Goal: Task Accomplishment & Management: Manage account settings

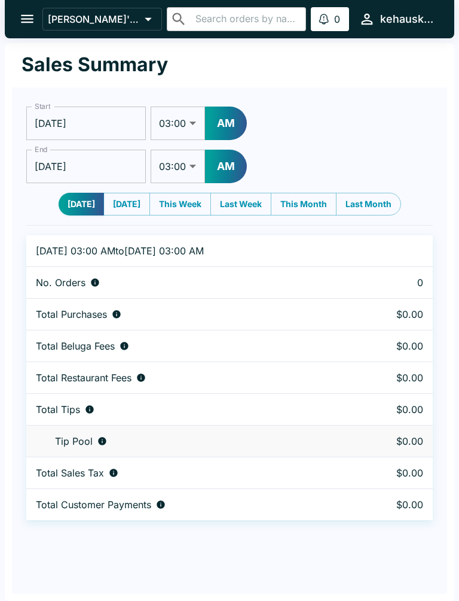
select select "03:00"
click at [32, 22] on icon "open drawer" at bounding box center [27, 19] width 13 height 8
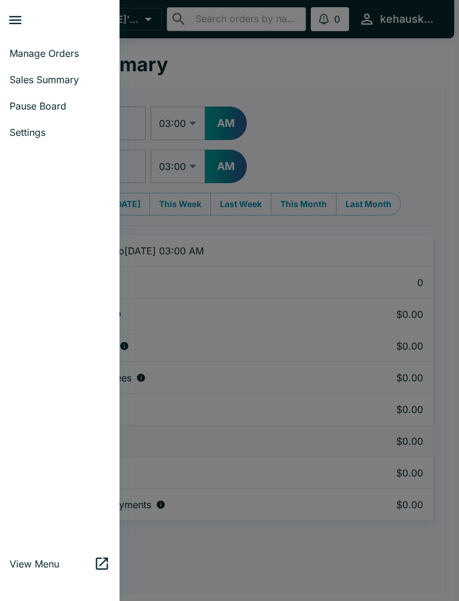
click at [76, 56] on span "Manage Orders" at bounding box center [60, 53] width 101 height 12
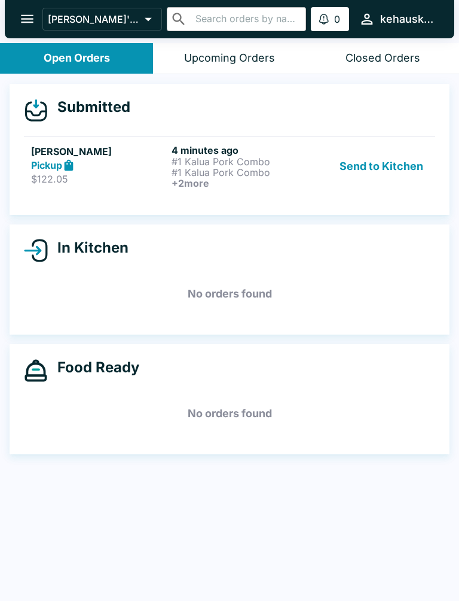
click at [378, 165] on button "Send to Kitchen" at bounding box center [381, 166] width 93 height 44
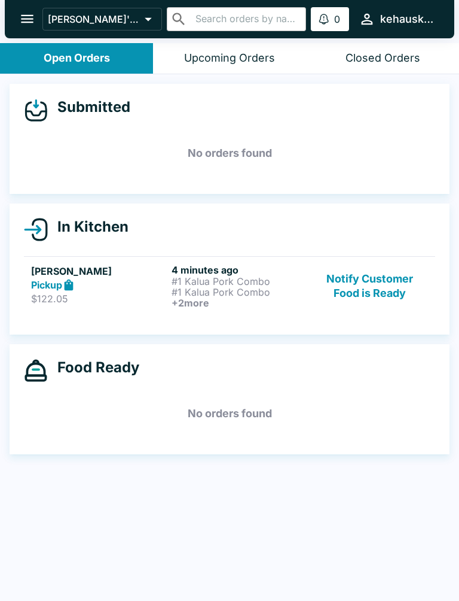
click at [196, 293] on p "#1 Kalua Pork Combo" at bounding box center [240, 292] width 136 height 11
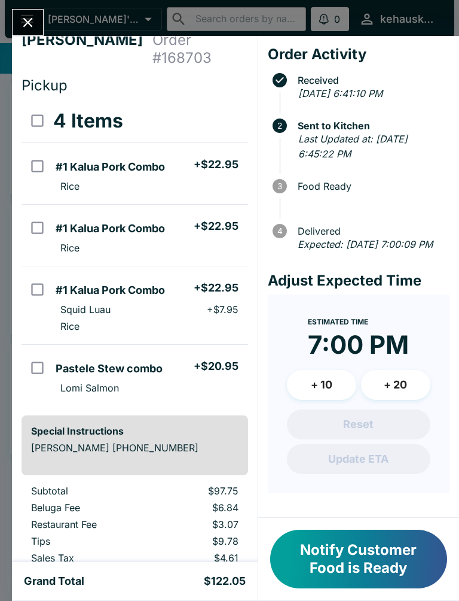
scroll to position [18, 0]
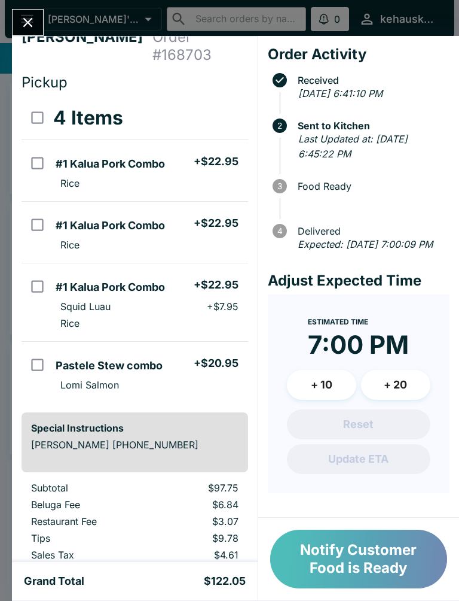
click at [342, 549] on button "Notify Customer Food is Ready" at bounding box center [358, 558] width 177 height 59
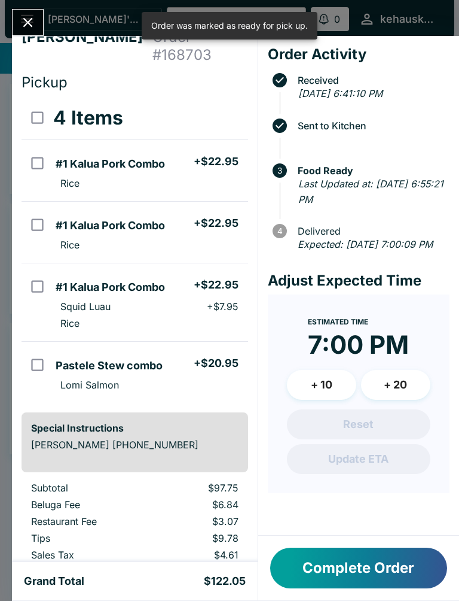
click at [324, 567] on button "Complete Order" at bounding box center [358, 567] width 177 height 41
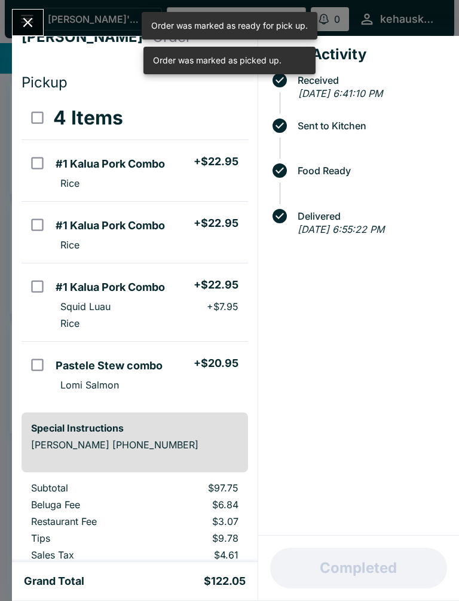
click at [29, 1] on div "[PERSON_NAME] Order # 168703 Pickup 4 Items #1 Kalua Pork Combo + $22.95 Rice #…" at bounding box center [229, 300] width 459 height 601
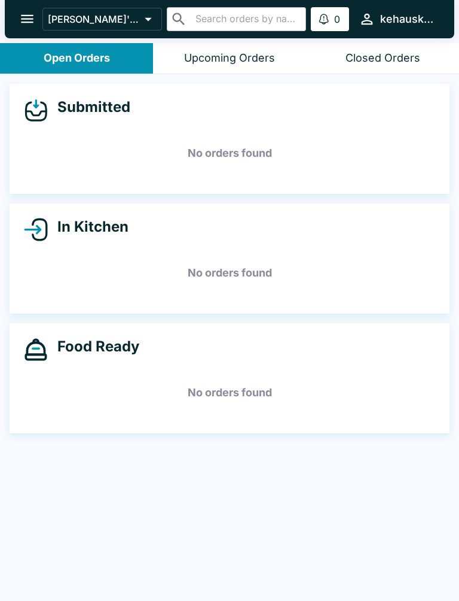
click at [36, 7] on button "open drawer" at bounding box center [27, 19] width 31 height 31
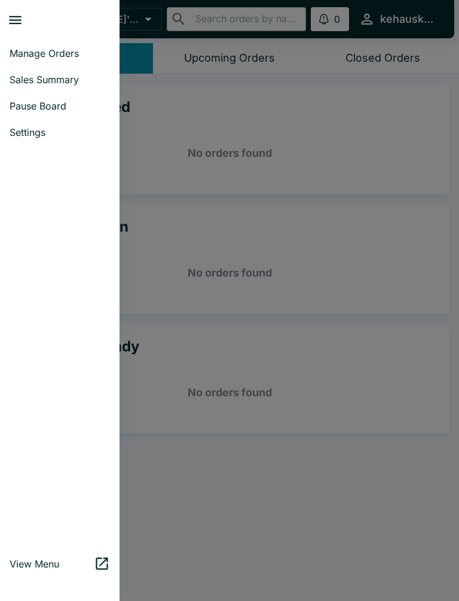
click at [83, 73] on link "Sales Summary" at bounding box center [60, 79] width 120 height 26
select select "03:00"
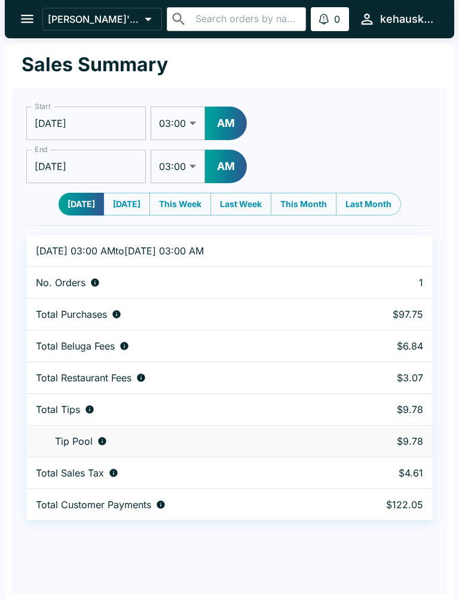
click at [24, 12] on icon "open drawer" at bounding box center [27, 19] width 16 height 16
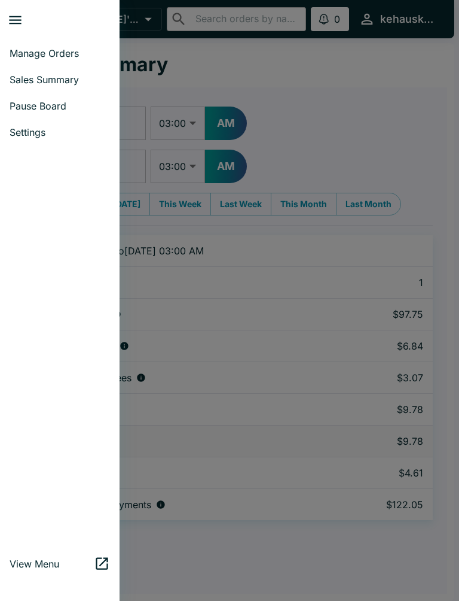
click at [75, 44] on link "Manage Orders" at bounding box center [60, 53] width 120 height 26
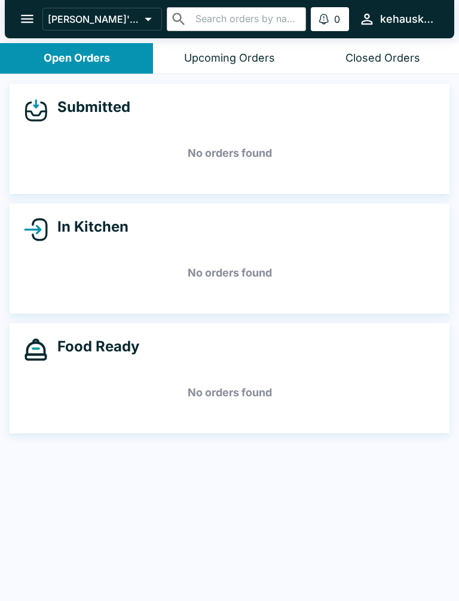
click at [34, 16] on icon "open drawer" at bounding box center [27, 19] width 16 height 16
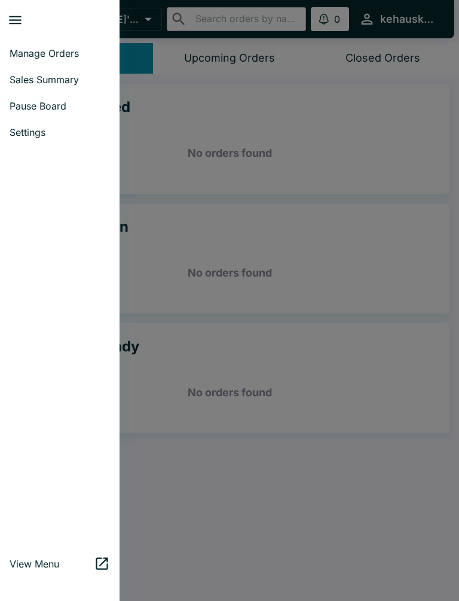
click at [73, 53] on span "Manage Orders" at bounding box center [60, 53] width 101 height 12
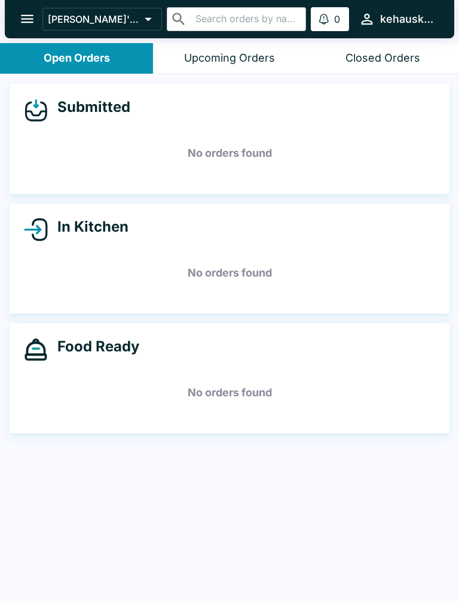
click at [23, 22] on icon "open drawer" at bounding box center [27, 19] width 13 height 8
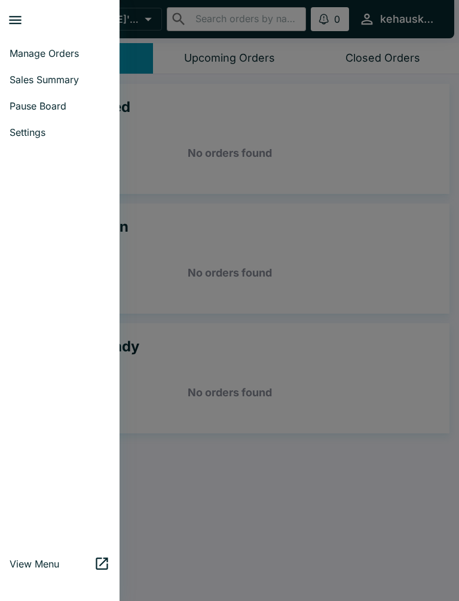
click at [84, 88] on link "Sales Summary" at bounding box center [60, 79] width 120 height 26
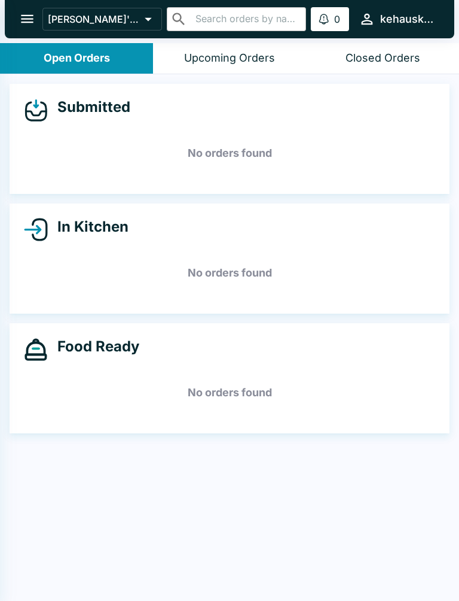
select select "03:00"
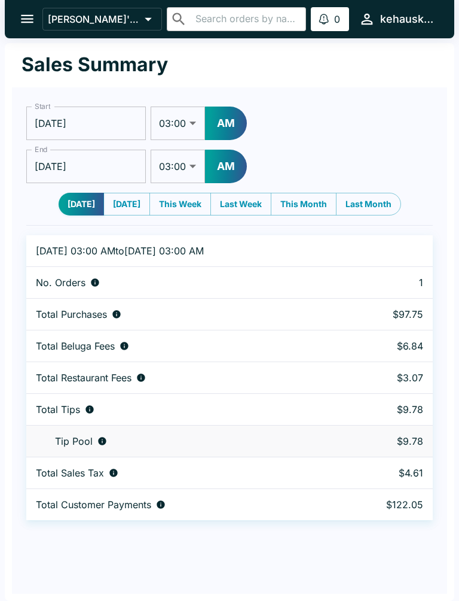
click at [26, 11] on icon "open drawer" at bounding box center [27, 19] width 16 height 16
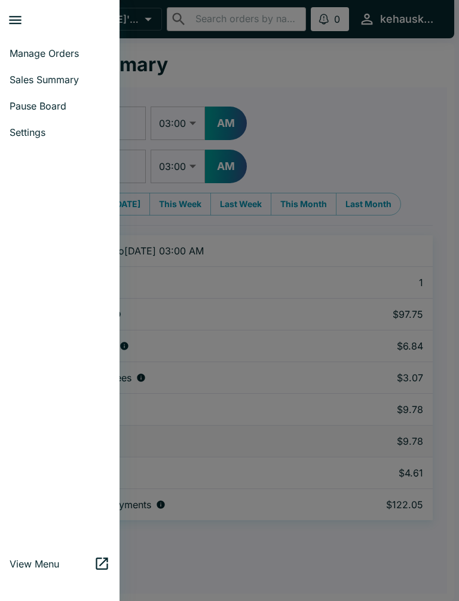
click at [63, 41] on link "Manage Orders" at bounding box center [60, 53] width 120 height 26
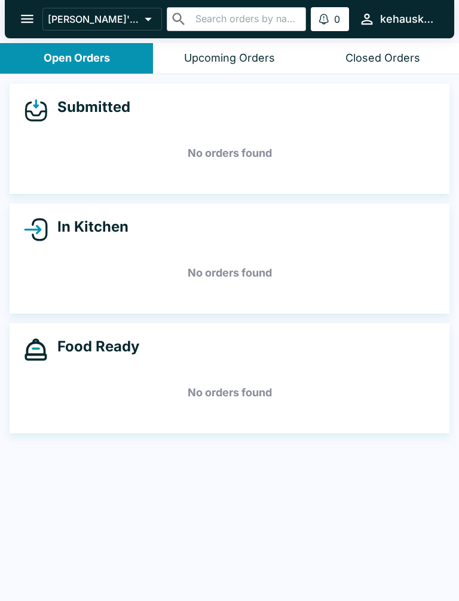
scroll to position [2, 0]
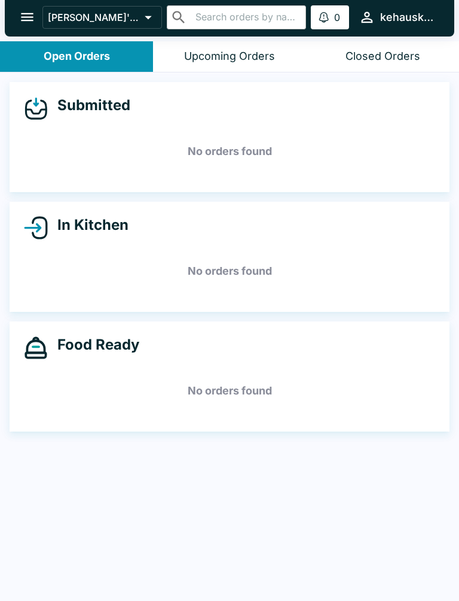
click at [30, 21] on icon "open drawer" at bounding box center [27, 17] width 13 height 8
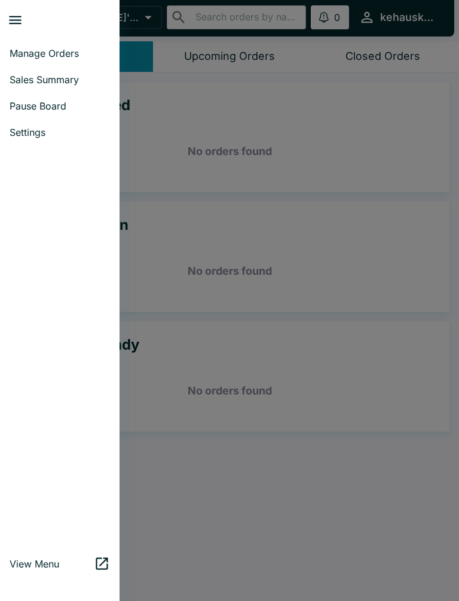
click at [70, 49] on span "Manage Orders" at bounding box center [60, 53] width 101 height 12
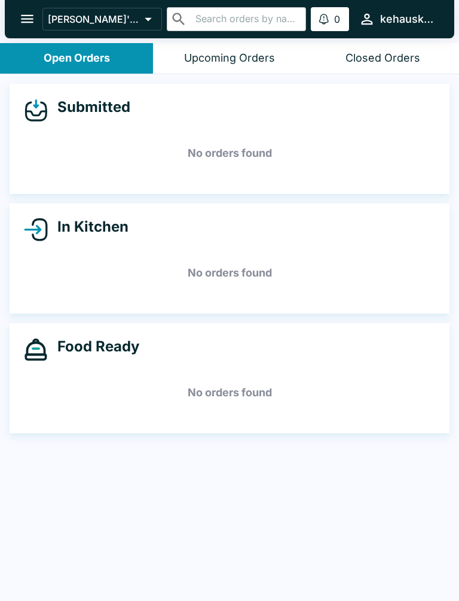
click at [235, 65] on button "Upcoming Orders" at bounding box center [229, 58] width 153 height 31
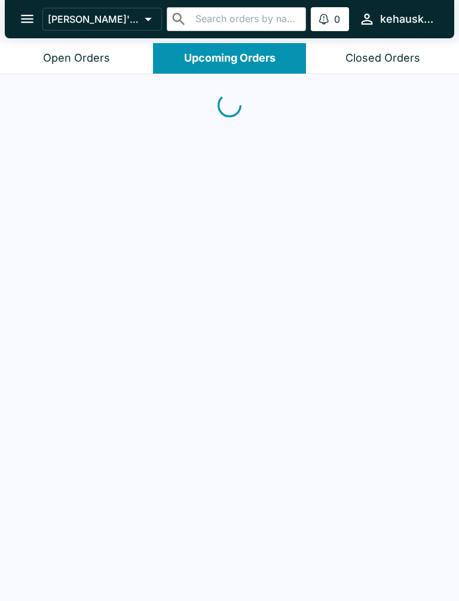
click at [395, 56] on div "Closed Orders" at bounding box center [383, 58] width 75 height 14
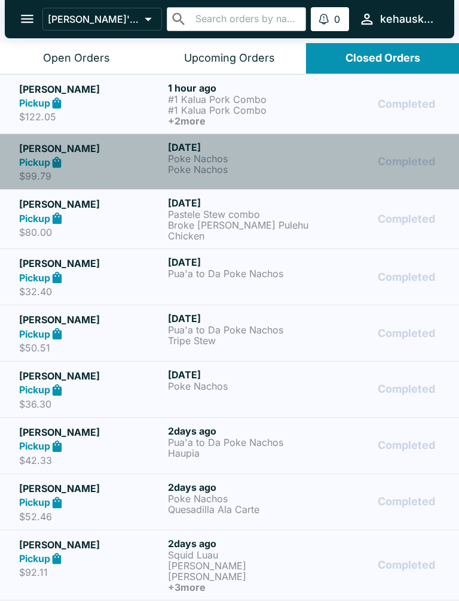
click at [189, 165] on p "Poke Nachos" at bounding box center [240, 169] width 144 height 11
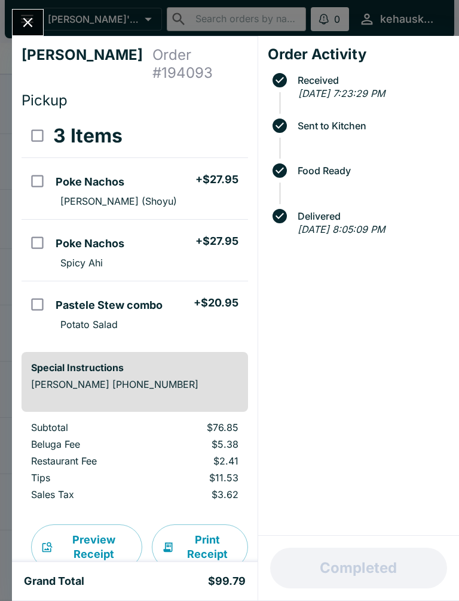
click at [25, 16] on icon "Close" at bounding box center [28, 22] width 16 height 16
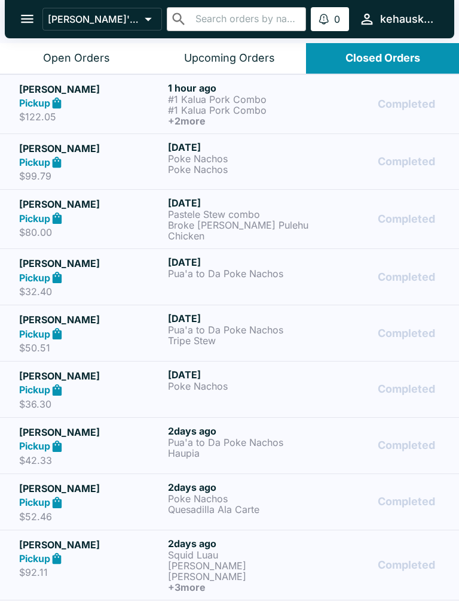
click at [186, 107] on p "#1 Kalua Pork Combo" at bounding box center [240, 110] width 144 height 11
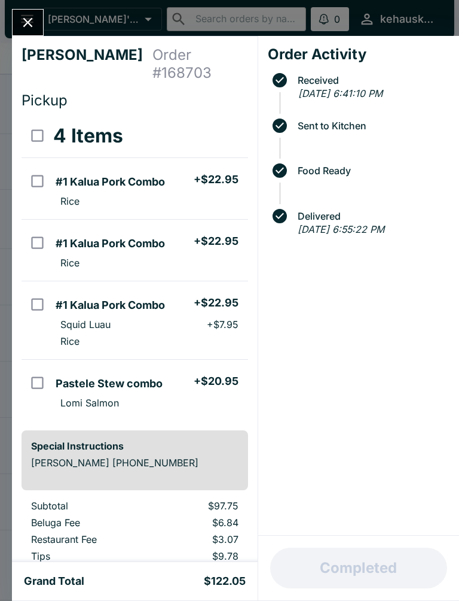
click at [29, 17] on icon "Close" at bounding box center [28, 22] width 16 height 16
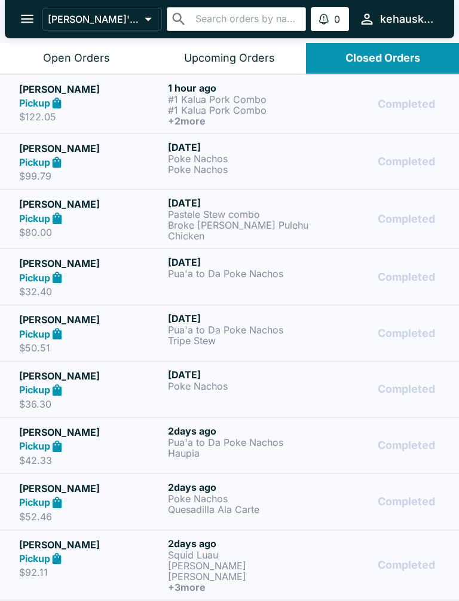
scroll to position [2, 0]
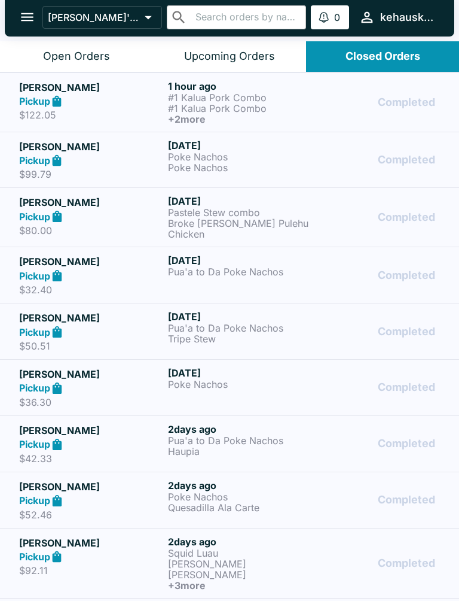
click at [195, 92] on p "#1 Kalua Pork Combo" at bounding box center [240, 97] width 144 height 11
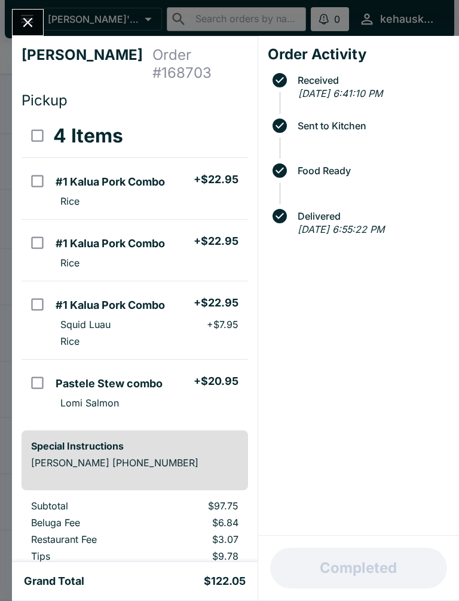
click at [23, 23] on icon "Close" at bounding box center [28, 22] width 16 height 16
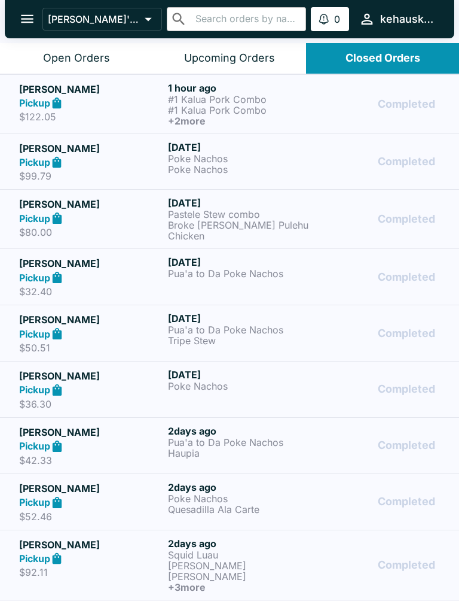
scroll to position [1, 0]
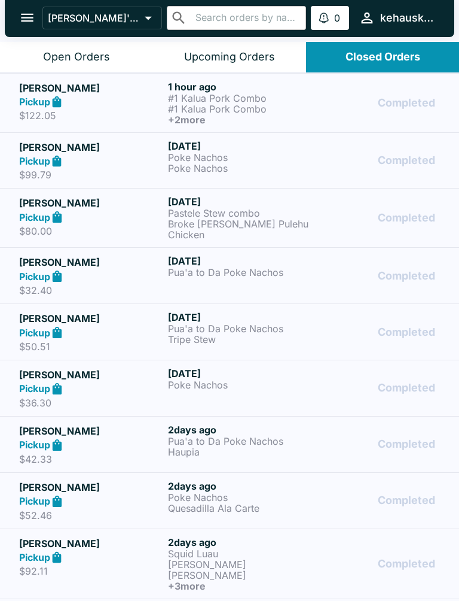
click at [202, 54] on div "Upcoming Orders" at bounding box center [229, 57] width 91 height 14
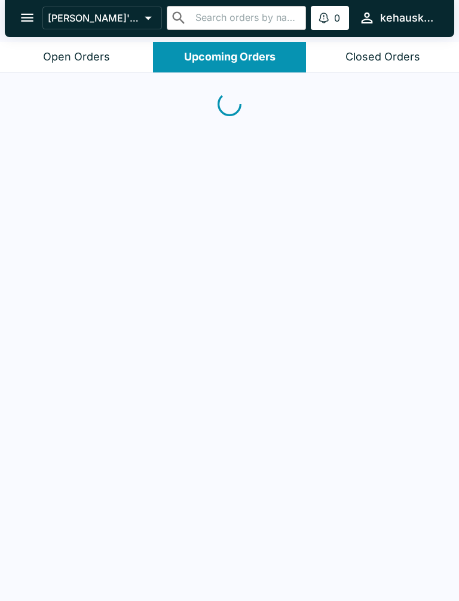
click at [202, 54] on div "Upcoming Orders" at bounding box center [230, 57] width 92 height 14
click at [203, 65] on button "Upcoming Orders" at bounding box center [229, 57] width 153 height 31
click at [61, 65] on button "Open Orders" at bounding box center [76, 57] width 153 height 31
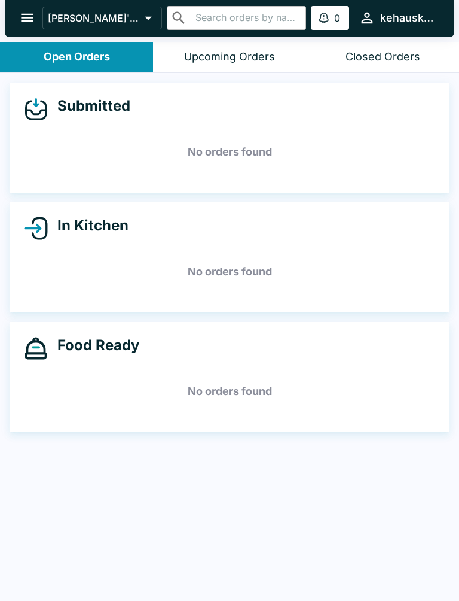
click at [61, 64] on button "Open Orders" at bounding box center [76, 57] width 153 height 31
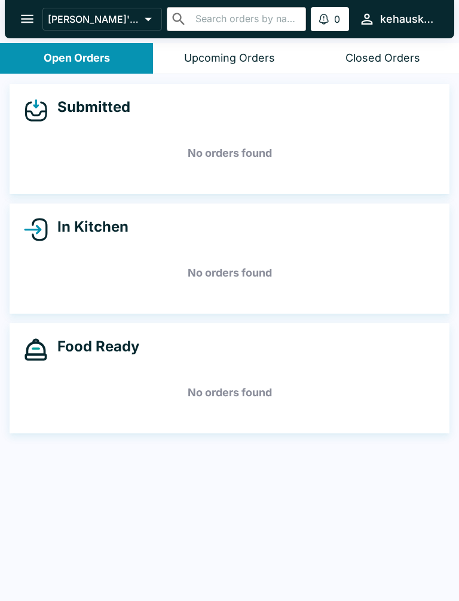
click at [77, 67] on button "Open Orders" at bounding box center [76, 58] width 153 height 31
click at [383, 54] on div "Closed Orders" at bounding box center [383, 58] width 75 height 14
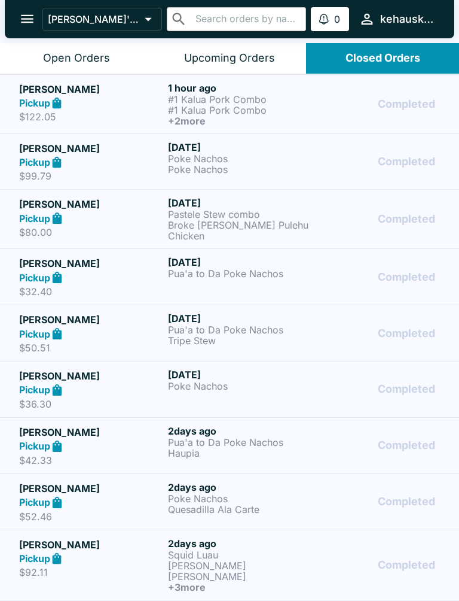
click at [382, 54] on div "Closed Orders" at bounding box center [383, 58] width 75 height 14
click at [393, 61] on div "Closed Orders" at bounding box center [383, 58] width 75 height 14
click at [24, 12] on icon "open drawer" at bounding box center [27, 19] width 16 height 16
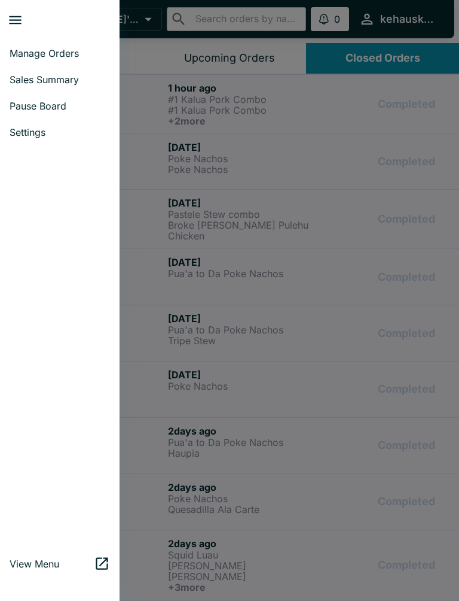
click at [82, 86] on link "Sales Summary" at bounding box center [60, 79] width 120 height 26
select select "03:00"
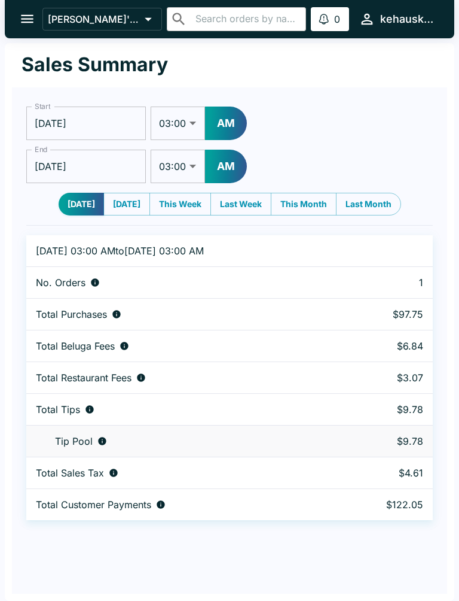
click at [239, 203] on button "Last Week" at bounding box center [241, 204] width 61 height 23
type input "[DATE]"
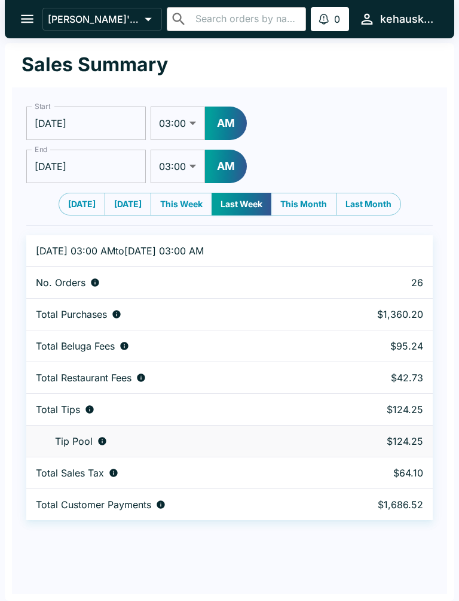
click at [84, 124] on input "[DATE]" at bounding box center [86, 123] width 120 height 34
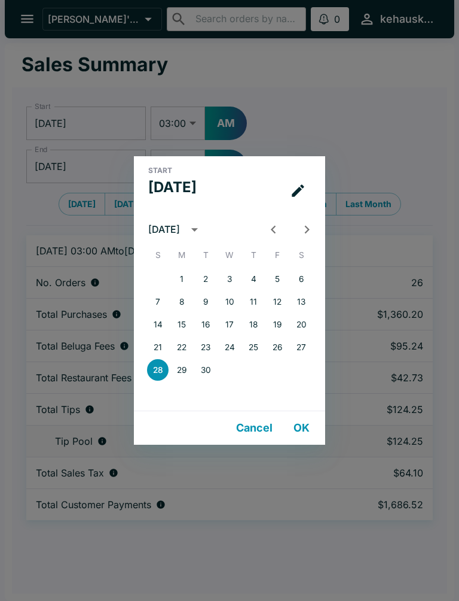
click at [306, 419] on button "OK" at bounding box center [301, 428] width 38 height 24
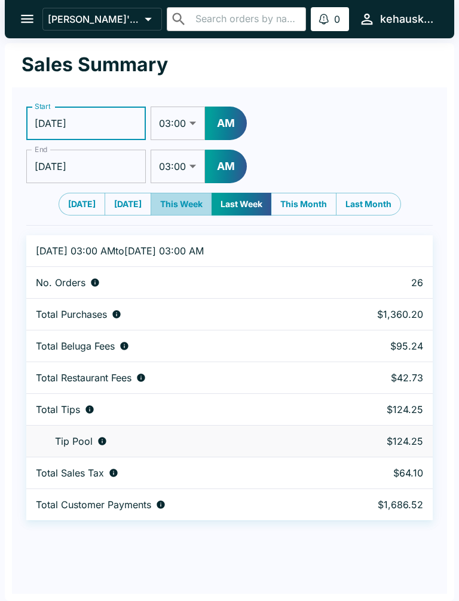
click at [185, 200] on button "This Week" at bounding box center [182, 204] width 62 height 23
type input "[DATE]"
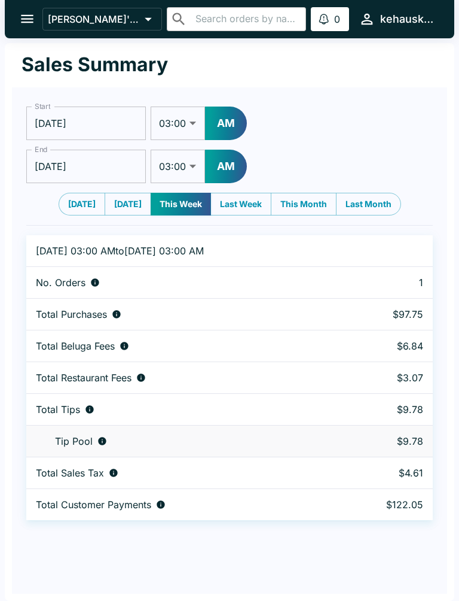
click at [71, 114] on input "[DATE]" at bounding box center [86, 123] width 120 height 34
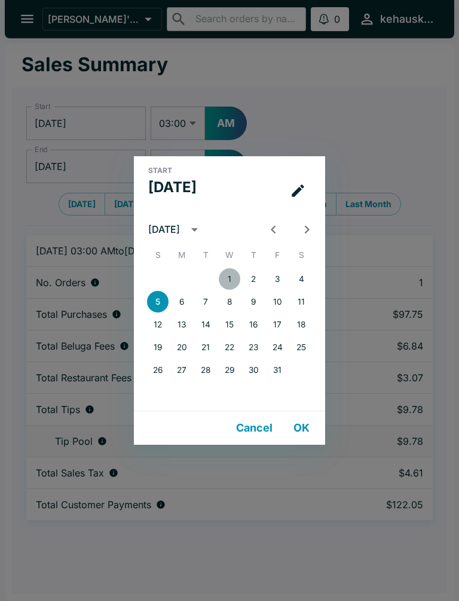
click at [230, 273] on button "1" at bounding box center [230, 279] width 22 height 22
type input "[DATE]"
click at [294, 426] on button "OK" at bounding box center [301, 428] width 38 height 24
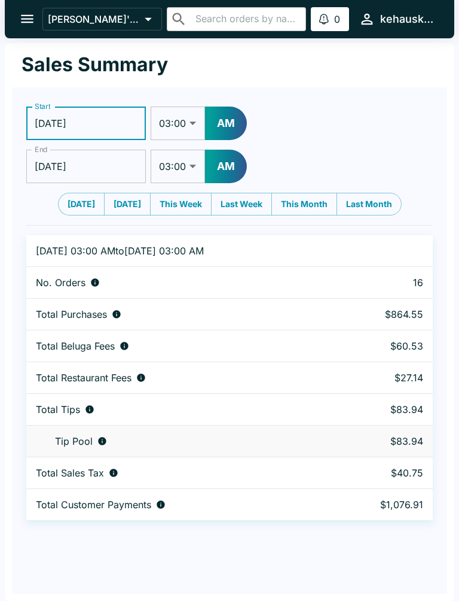
click at [19, 26] on icon "open drawer" at bounding box center [27, 19] width 16 height 16
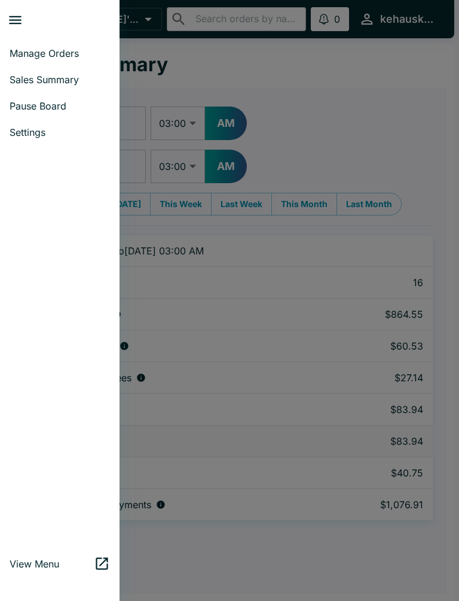
click at [76, 56] on span "Manage Orders" at bounding box center [60, 53] width 101 height 12
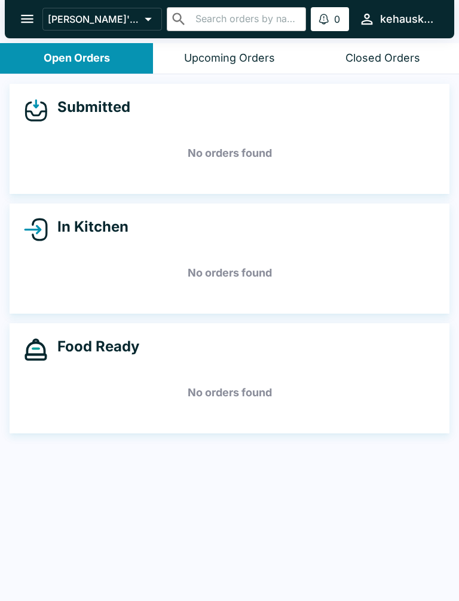
click at [29, 19] on icon "open drawer" at bounding box center [27, 19] width 13 height 8
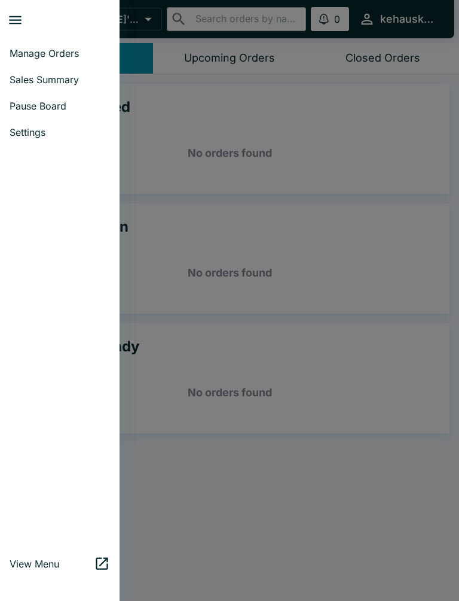
click at [81, 87] on link "Sales Summary" at bounding box center [60, 79] width 120 height 26
select select "03:00"
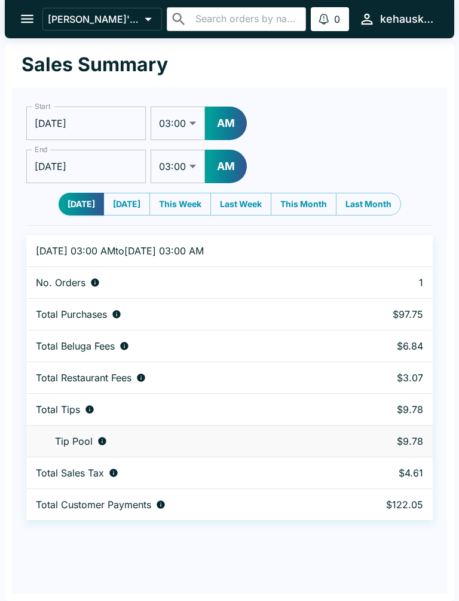
click at [30, 22] on icon "open drawer" at bounding box center [27, 19] width 16 height 16
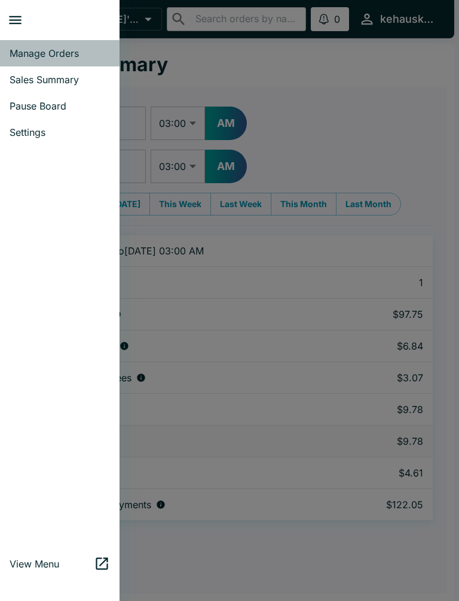
click at [68, 53] on span "Manage Orders" at bounding box center [60, 53] width 101 height 12
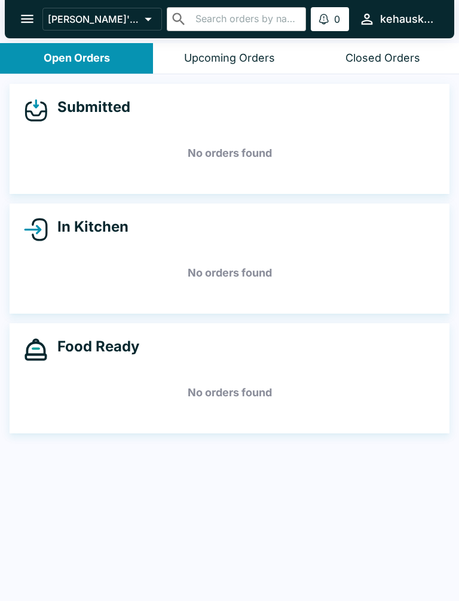
click at [28, 24] on icon "open drawer" at bounding box center [27, 19] width 16 height 16
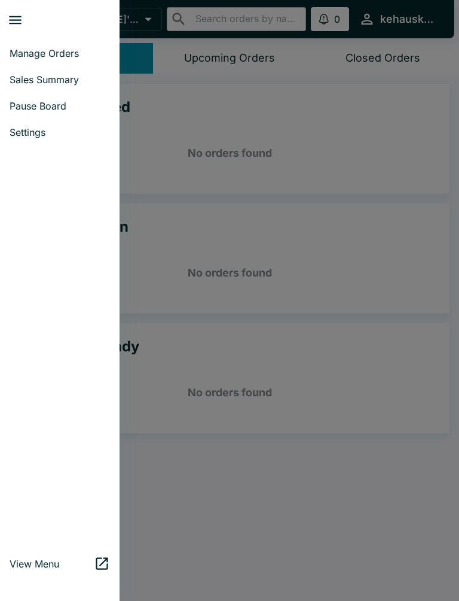
click at [84, 49] on span "Manage Orders" at bounding box center [60, 53] width 101 height 12
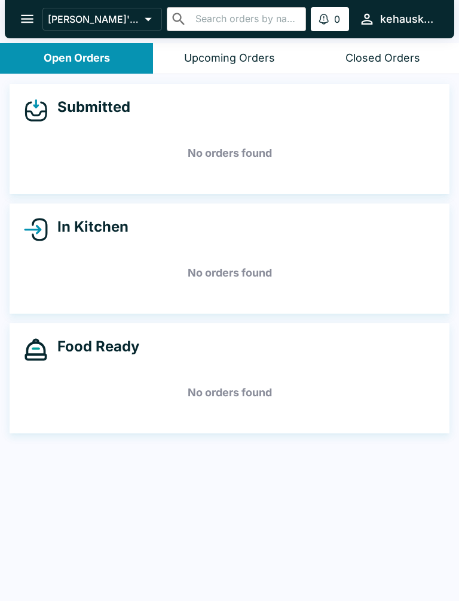
click at [23, 19] on icon "open drawer" at bounding box center [27, 19] width 13 height 8
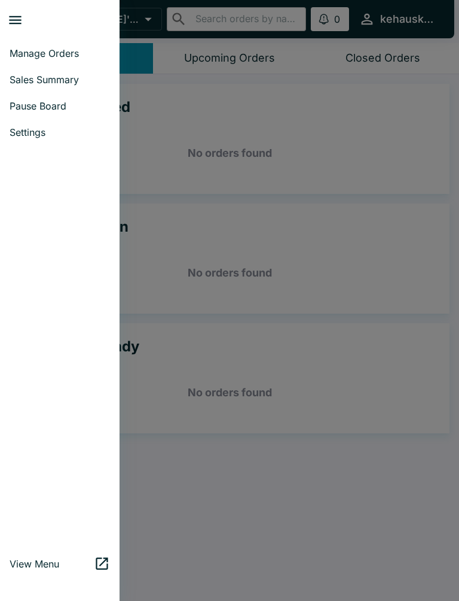
click at [54, 86] on link "Sales Summary" at bounding box center [60, 79] width 120 height 26
select select "03:00"
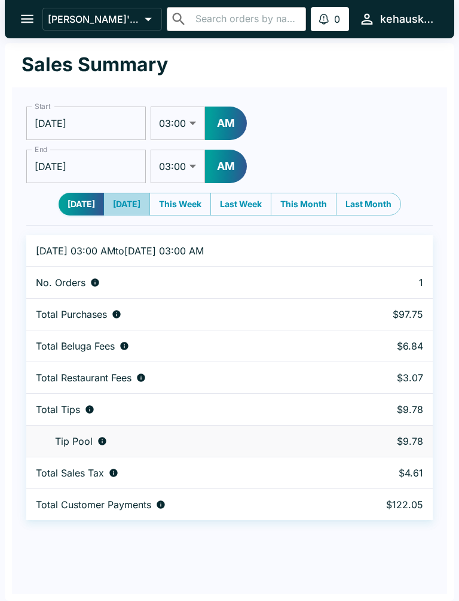
click at [132, 203] on button "[DATE]" at bounding box center [127, 204] width 47 height 23
type input "[DATE]"
click at [32, 22] on icon "open drawer" at bounding box center [27, 19] width 13 height 8
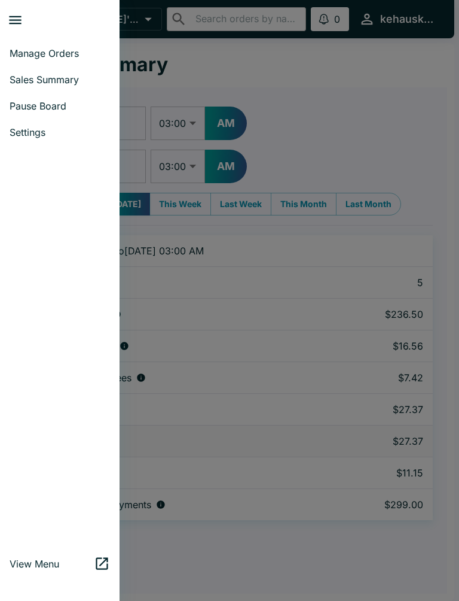
click at [71, 51] on span "Manage Orders" at bounding box center [60, 53] width 101 height 12
